Goal: Information Seeking & Learning: Learn about a topic

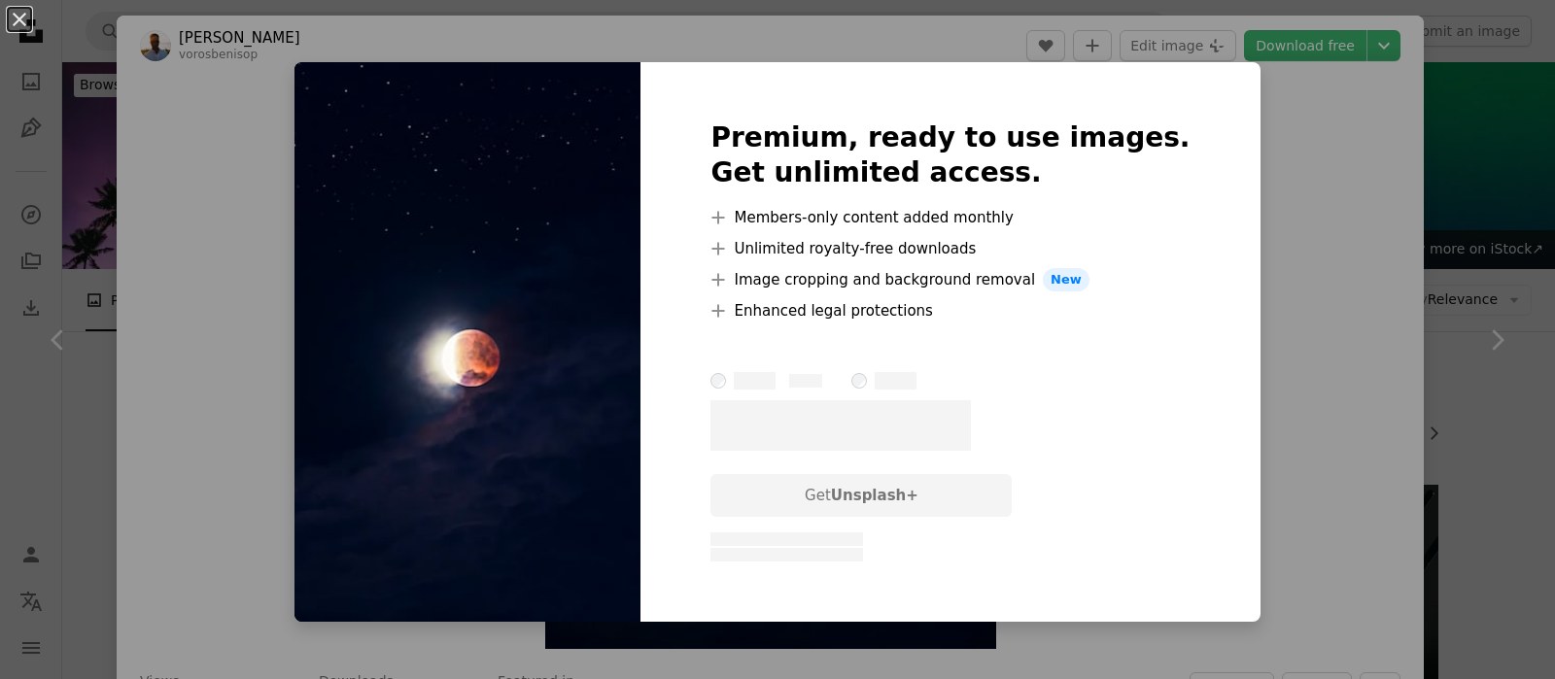
scroll to position [1033, 0]
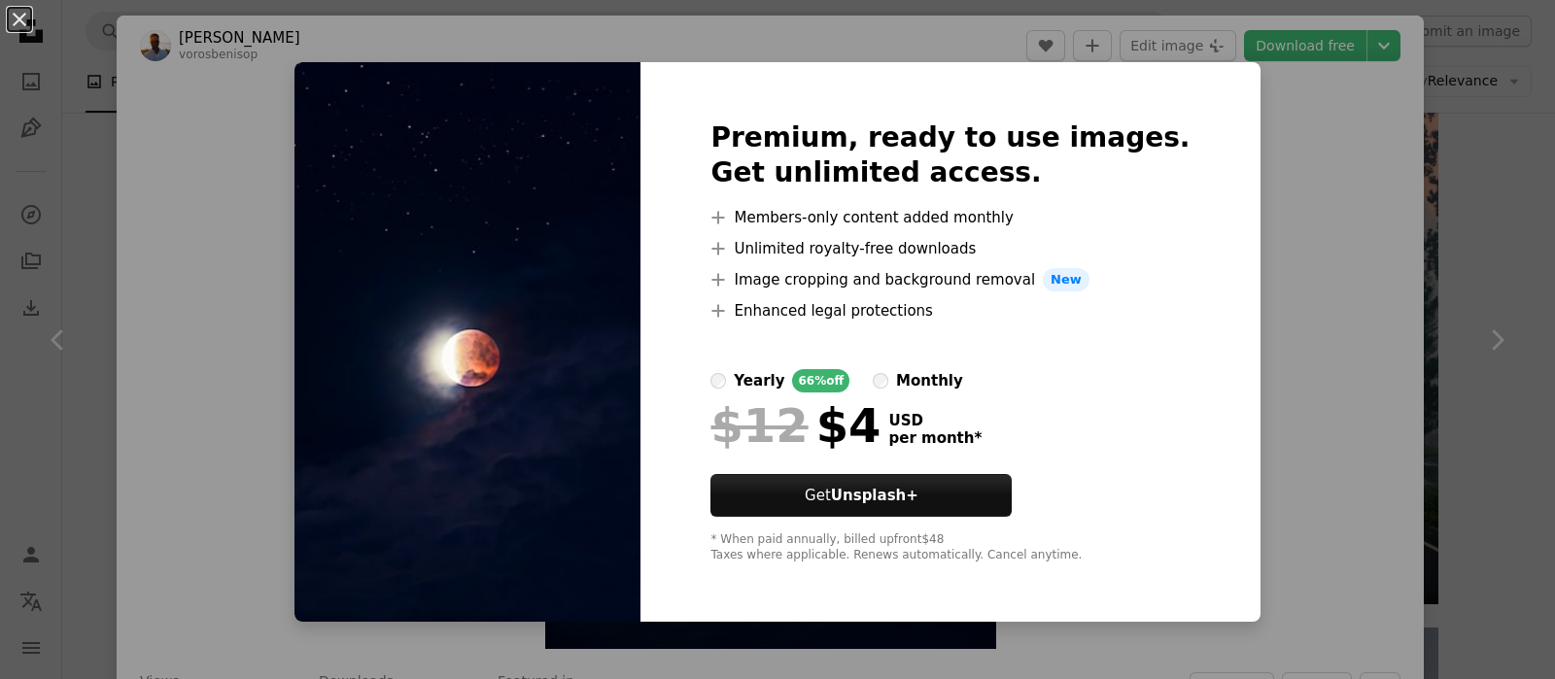
click at [1245, 320] on div "An X shape Premium, ready to use images. Get unlimited access. A plus sign Memb…" at bounding box center [777, 339] width 1555 height 679
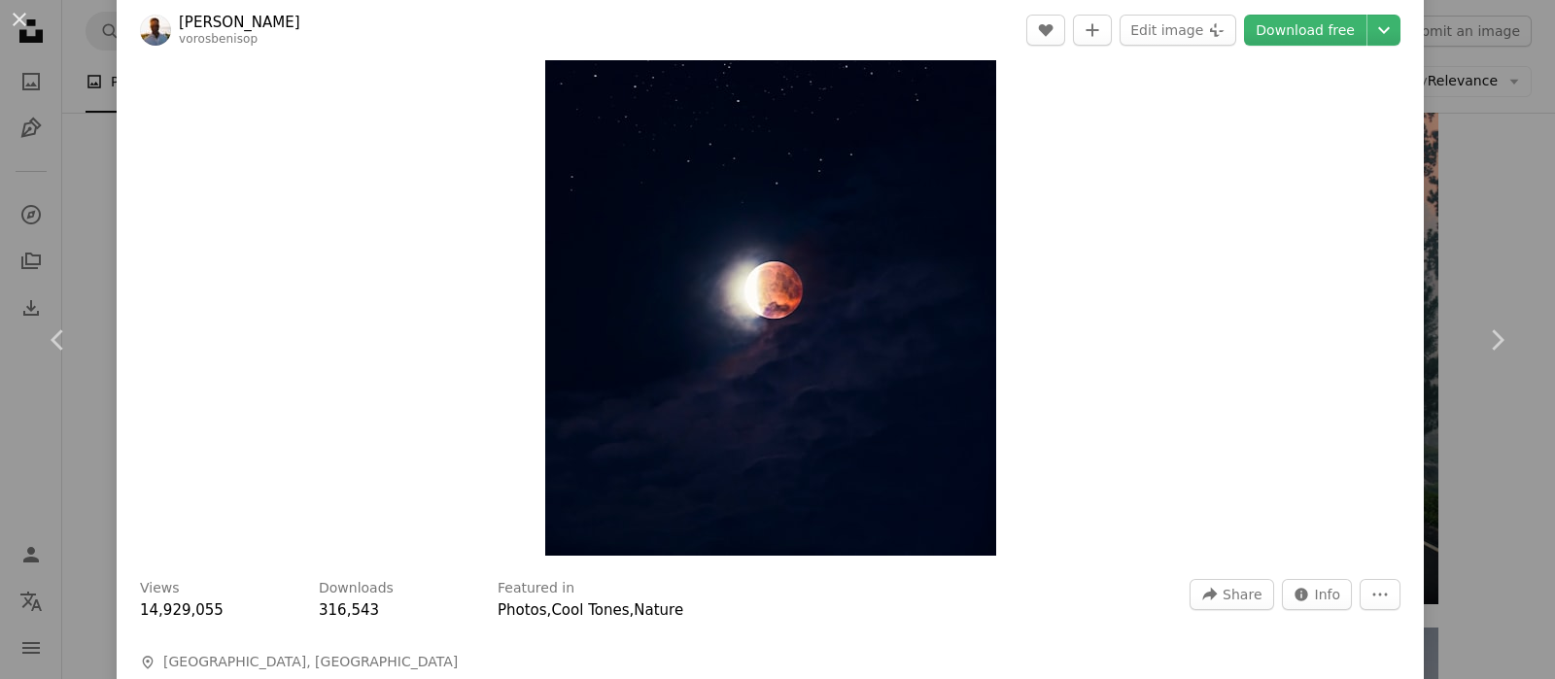
scroll to position [120, 0]
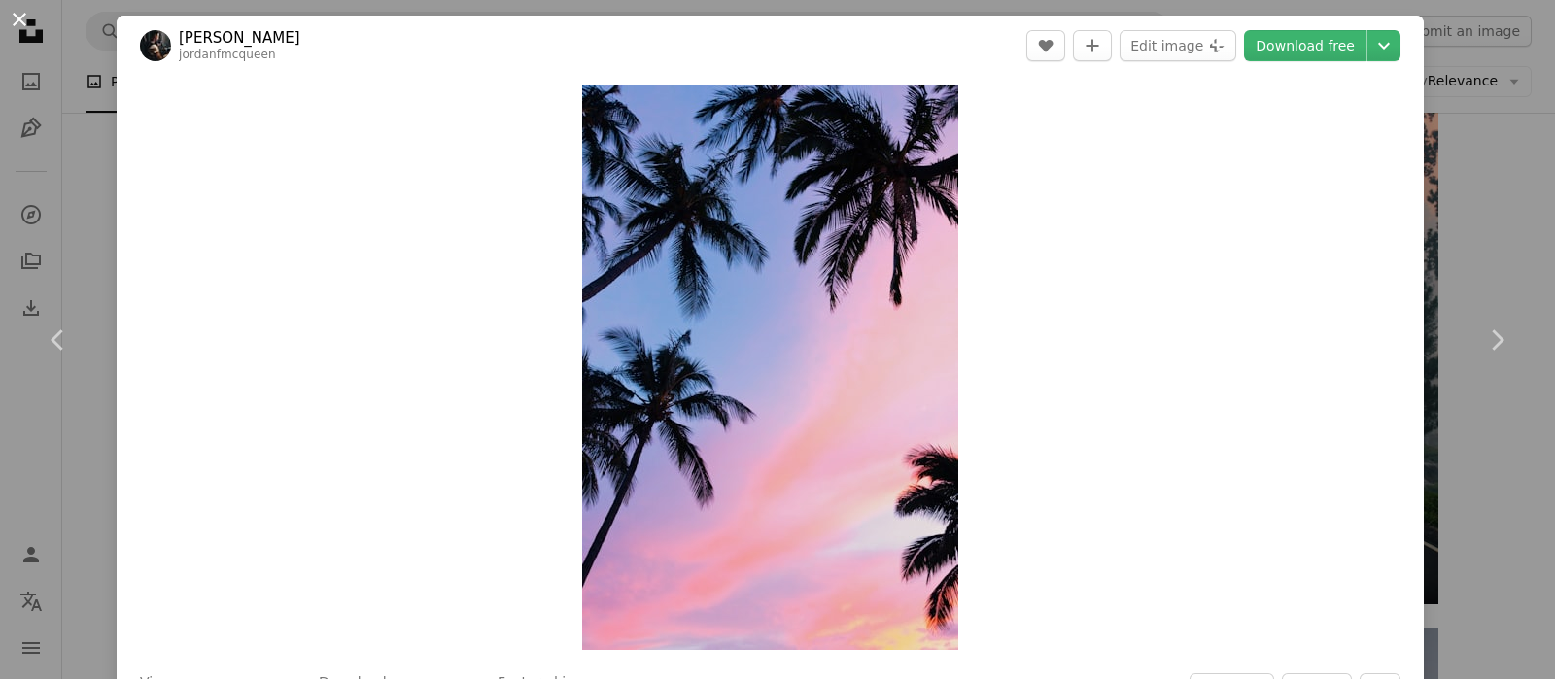
click at [20, 26] on button "An X shape" at bounding box center [19, 19] width 23 height 23
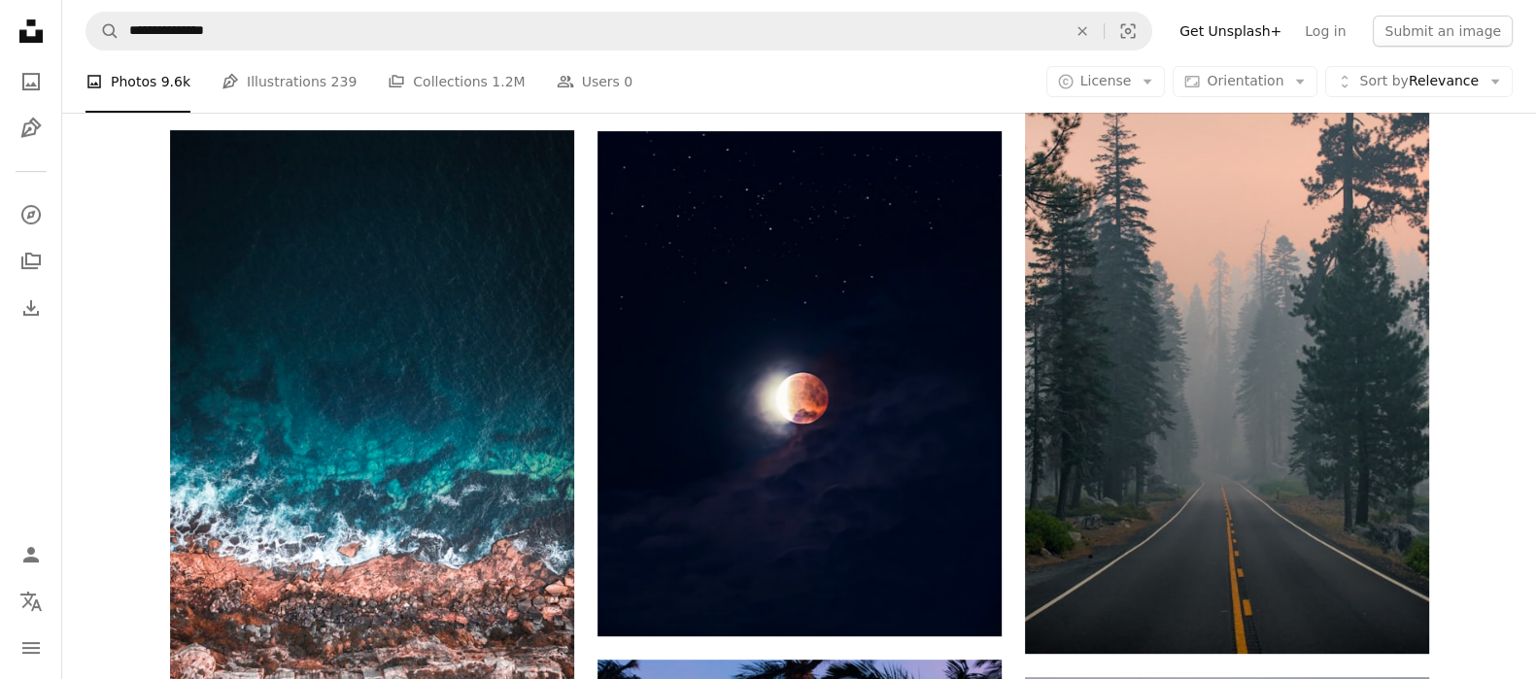
scroll to position [981, 0]
